Goal: Transaction & Acquisition: Book appointment/travel/reservation

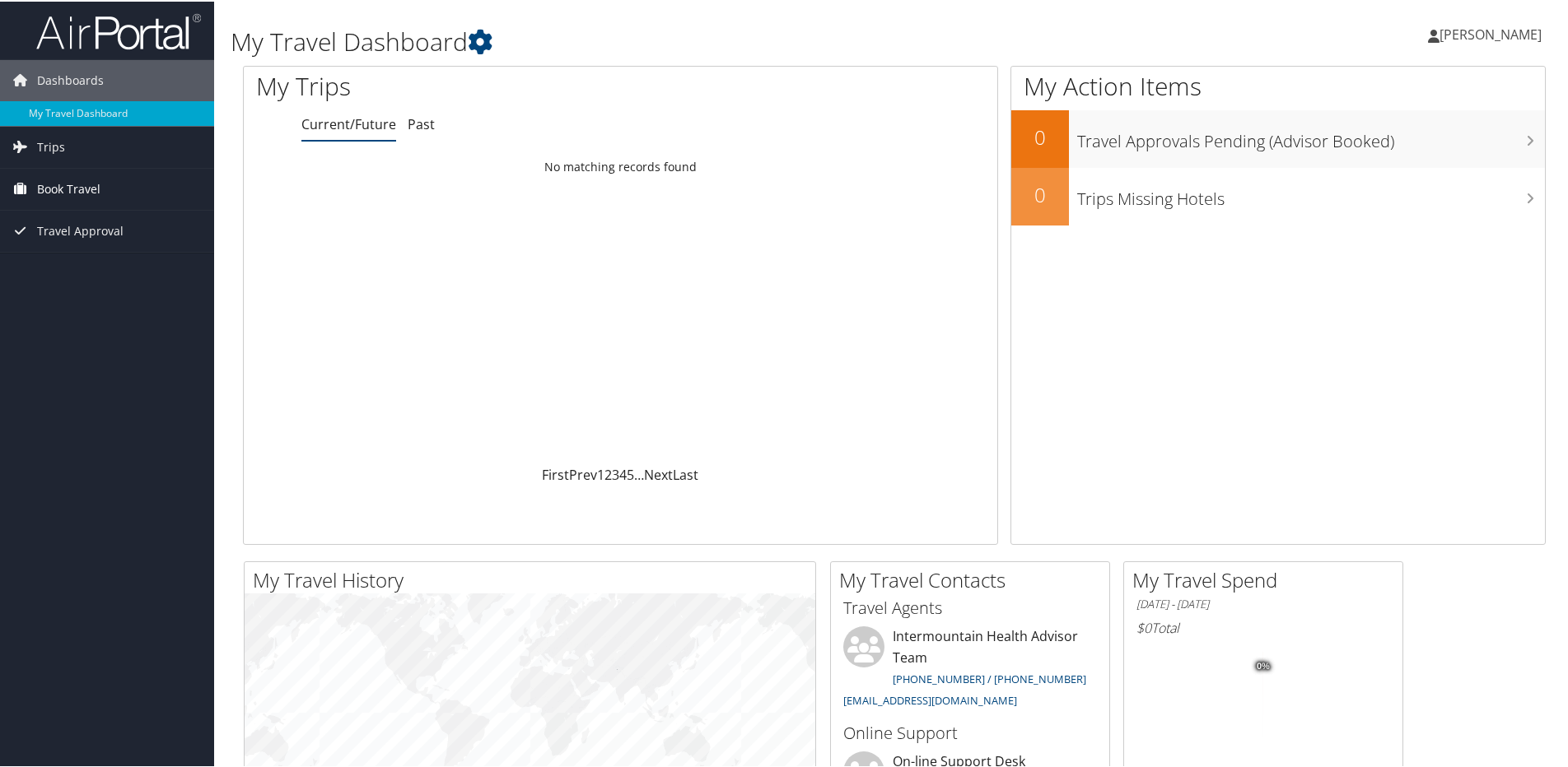
click at [39, 186] on span "Book Travel" at bounding box center [68, 187] width 64 height 42
click at [103, 272] on link "Book/Manage Online Trips" at bounding box center [107, 270] width 214 height 25
